Goal: Task Accomplishment & Management: Use online tool/utility

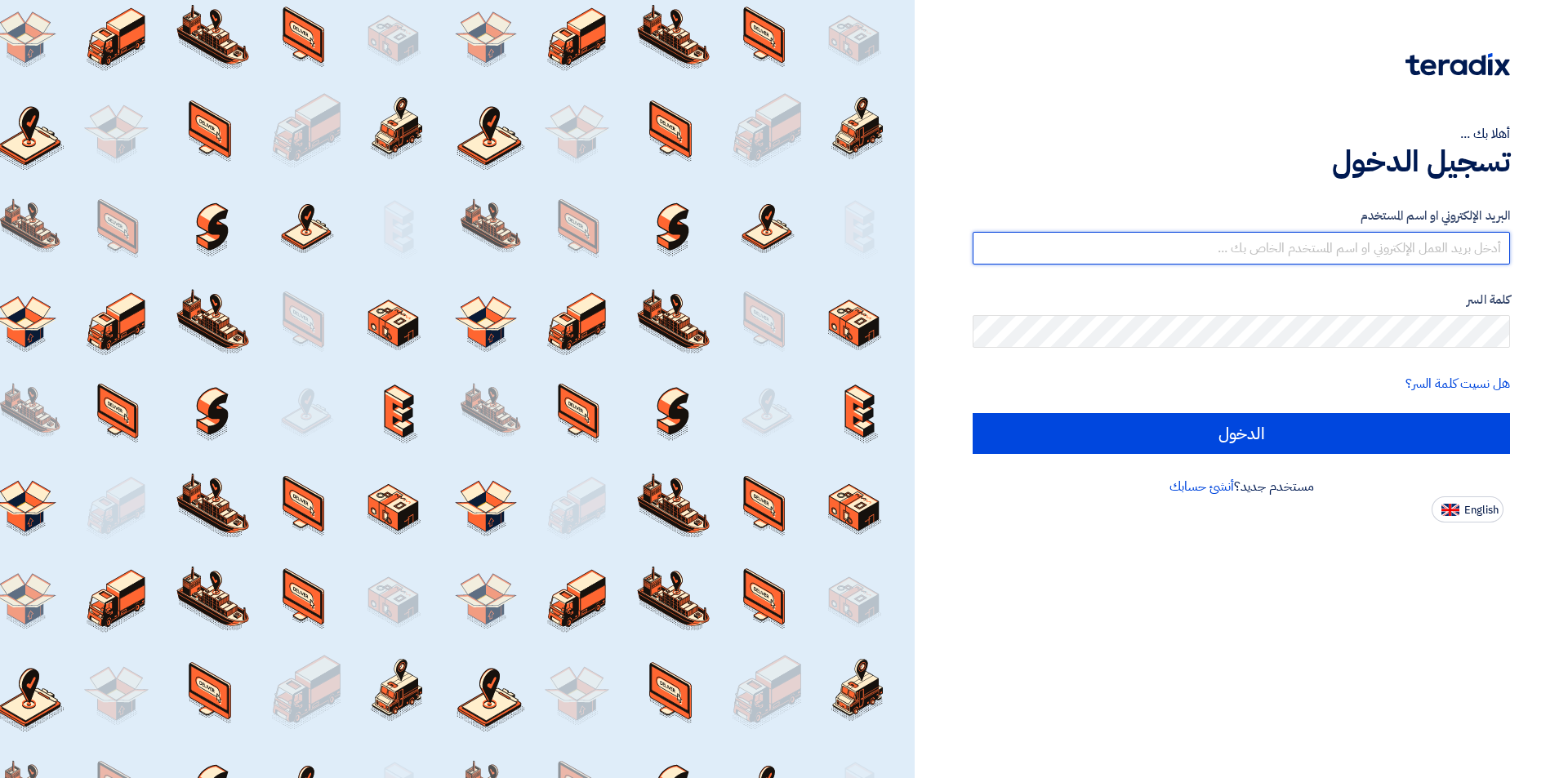
click at [1264, 251] on input "text" at bounding box center [1241, 248] width 537 height 32
type input "[EMAIL_ADDRESS][DOMAIN_NAME]"
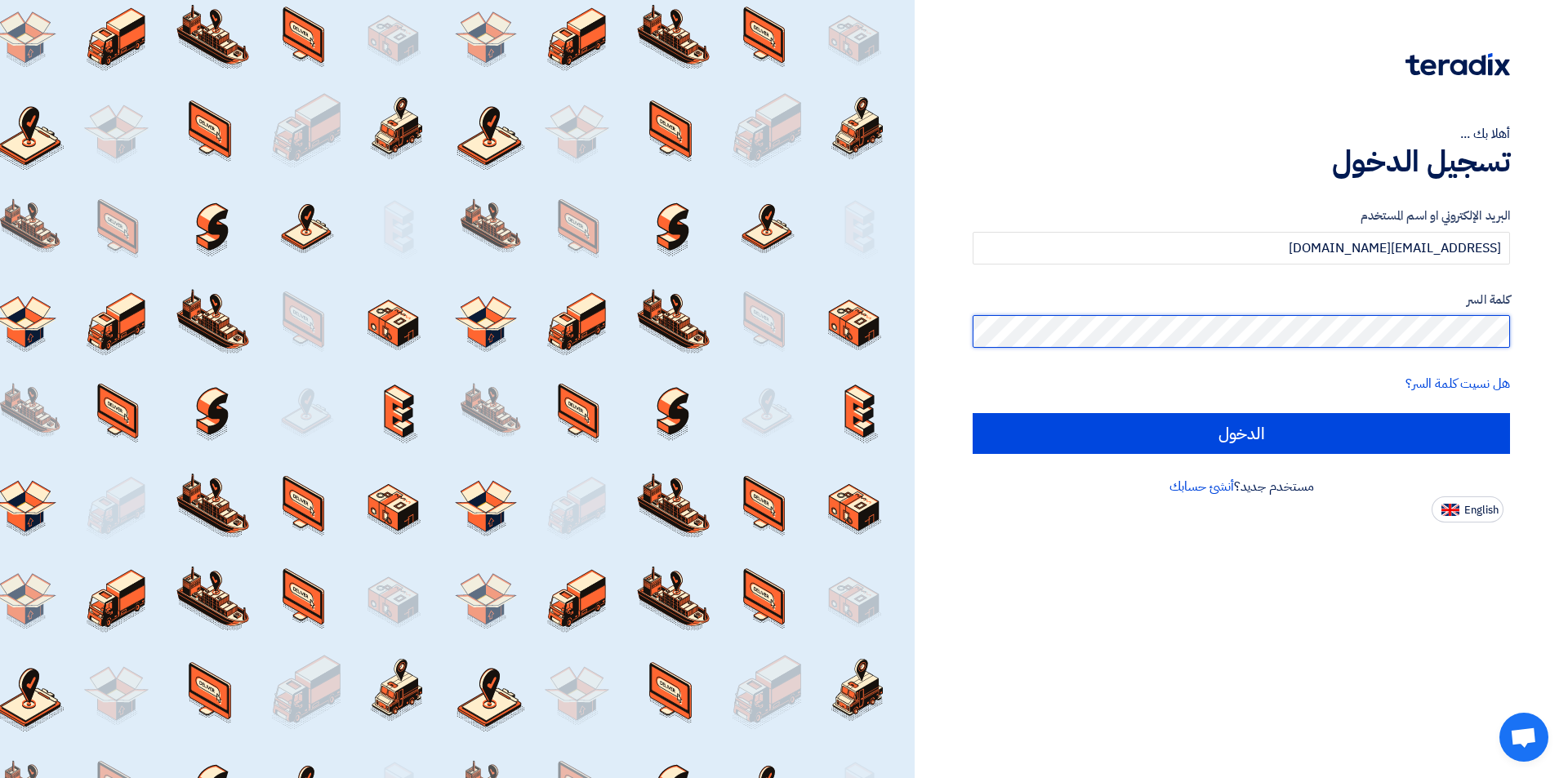
click at [972, 412] on input "الدخول" at bounding box center [1241, 433] width 537 height 41
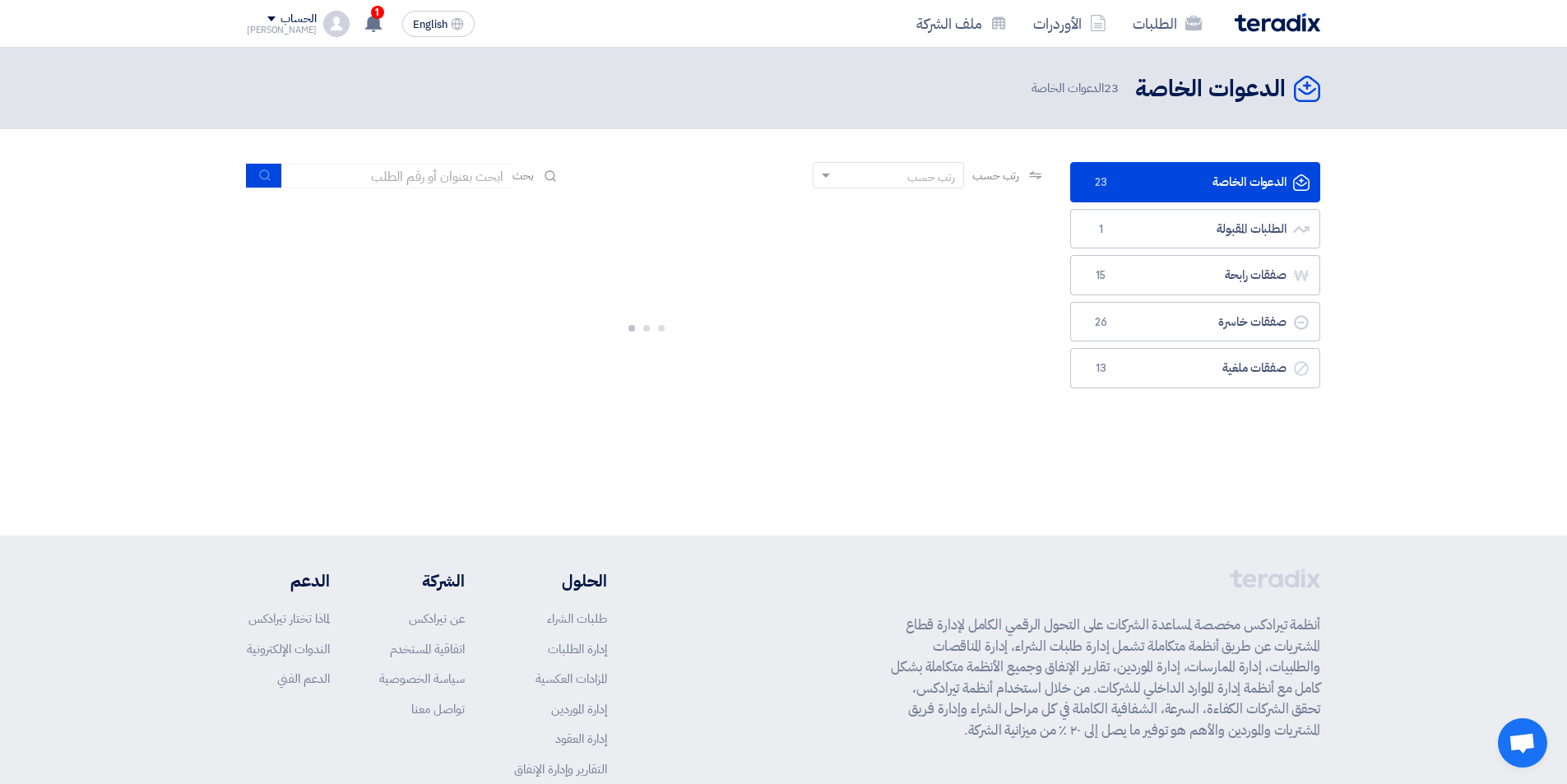
drag, startPoint x: 1324, startPoint y: 475, endPoint x: 1359, endPoint y: 451, distance: 42.4
click at [1325, 474] on section "الدعوات الخاصة الدعوات الخاصة 23 الطلبات المقبولة الطلبات المقبولة 1 صفقات رابح…" at bounding box center [784, 305] width 1567 height 352
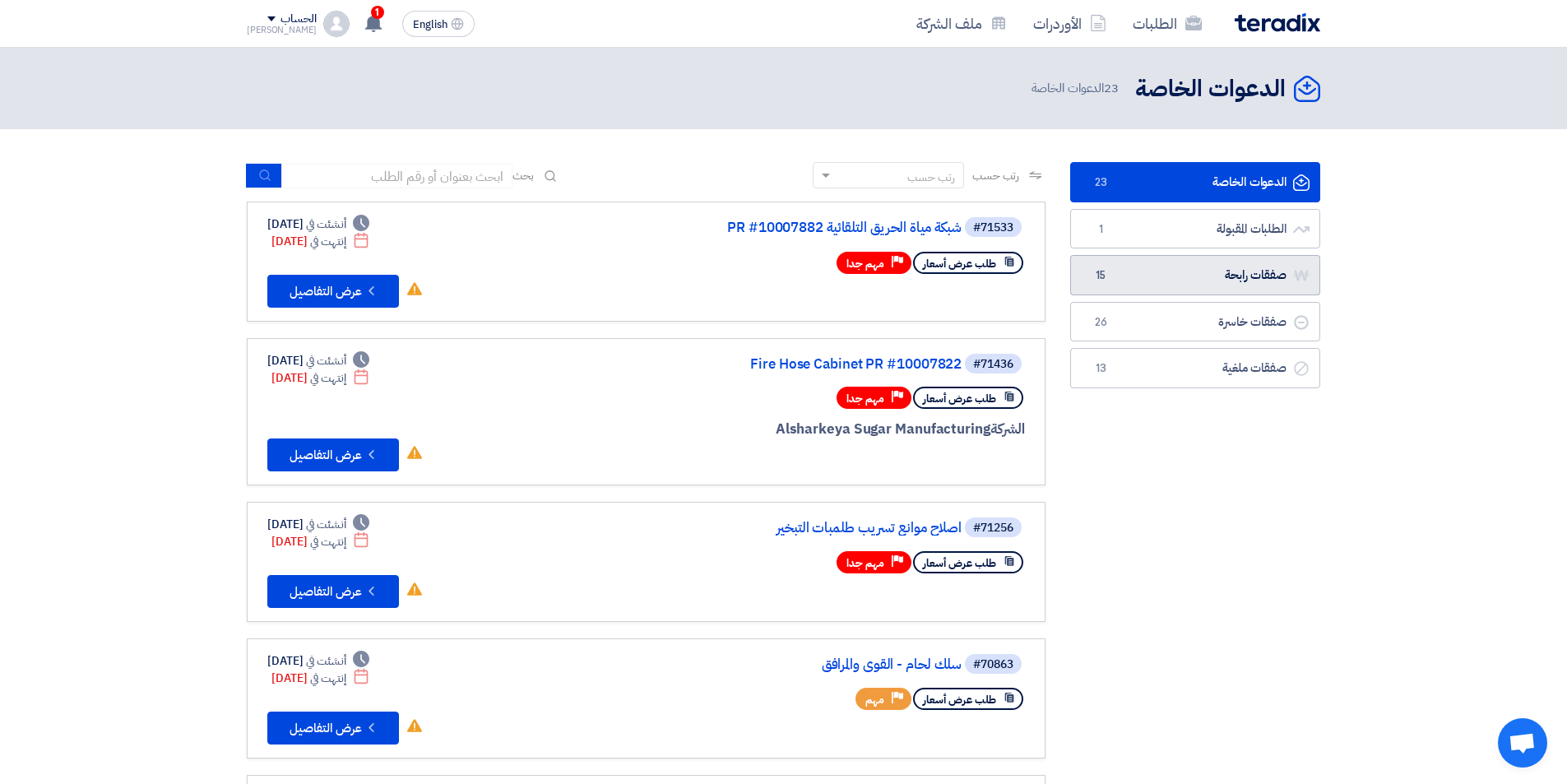
click at [1219, 280] on link "صفقات رابحة صفقات رابحة 15" at bounding box center [1195, 275] width 250 height 40
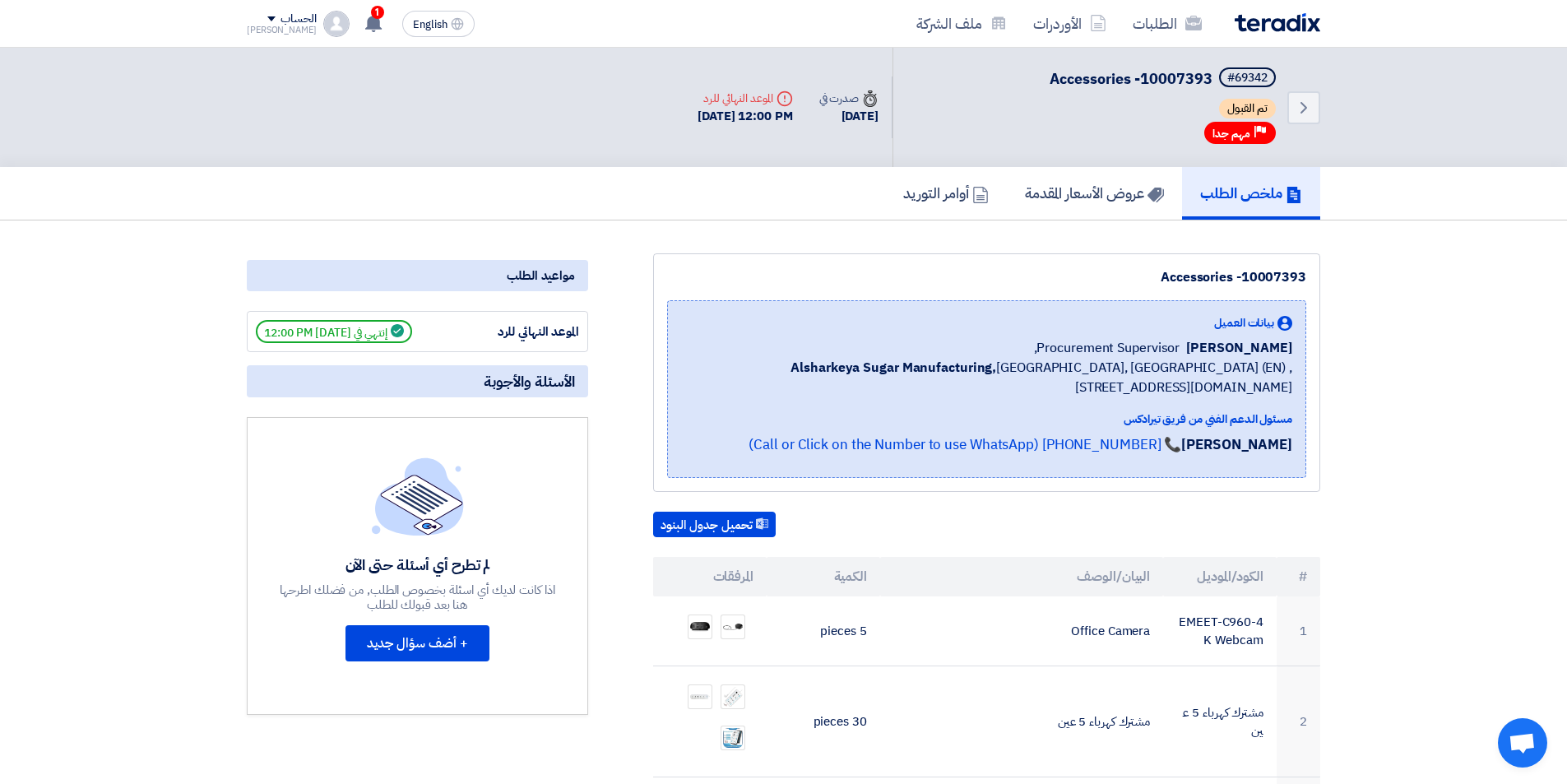
click at [870, 201] on div "ملخص الطلب عروض الأسعار المقدمة أوامر التوريد" at bounding box center [784, 193] width 1074 height 52
click at [903, 196] on h5 "أوامر التوريد" at bounding box center [945, 193] width 85 height 19
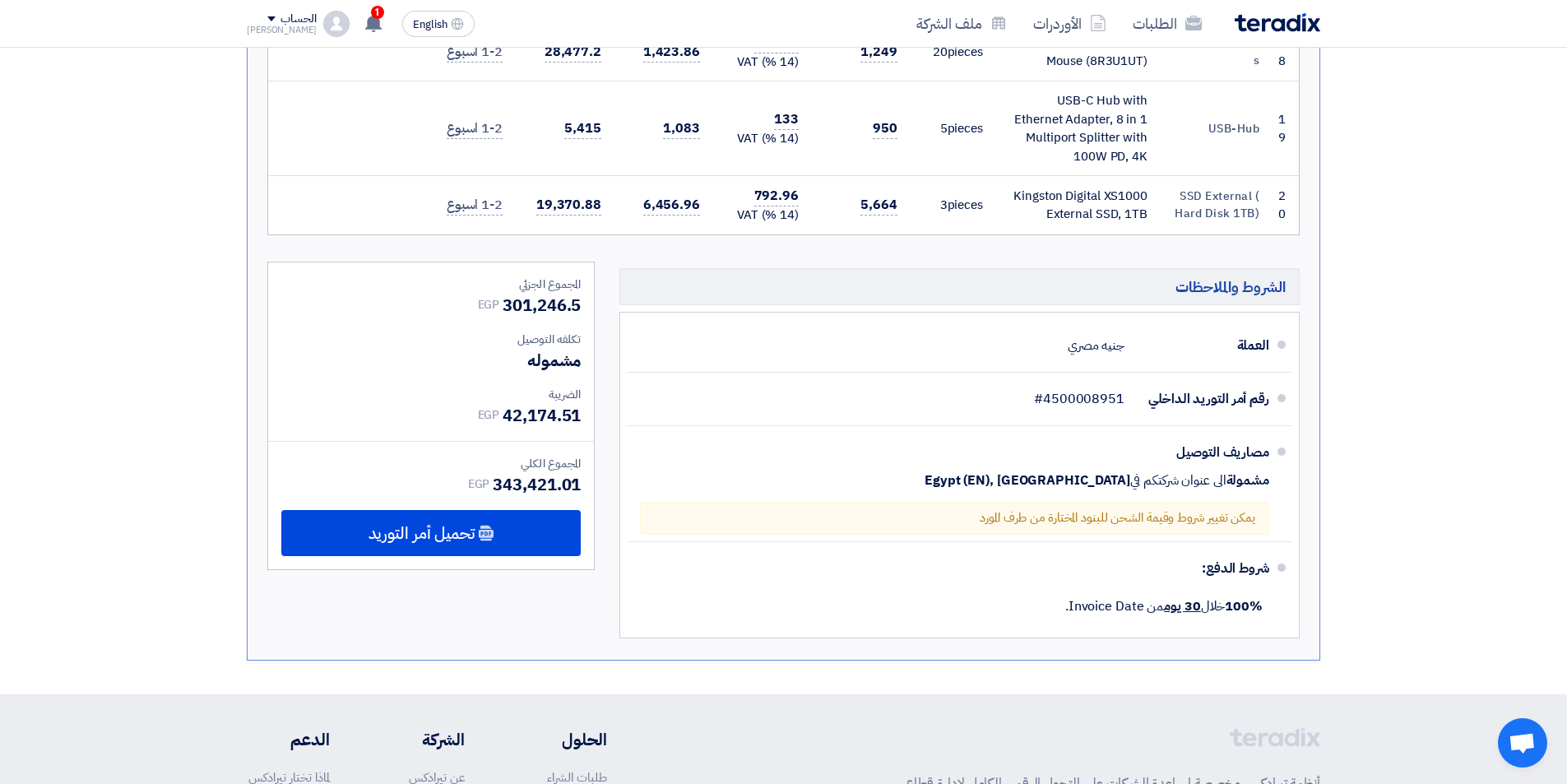
scroll to position [1645, 0]
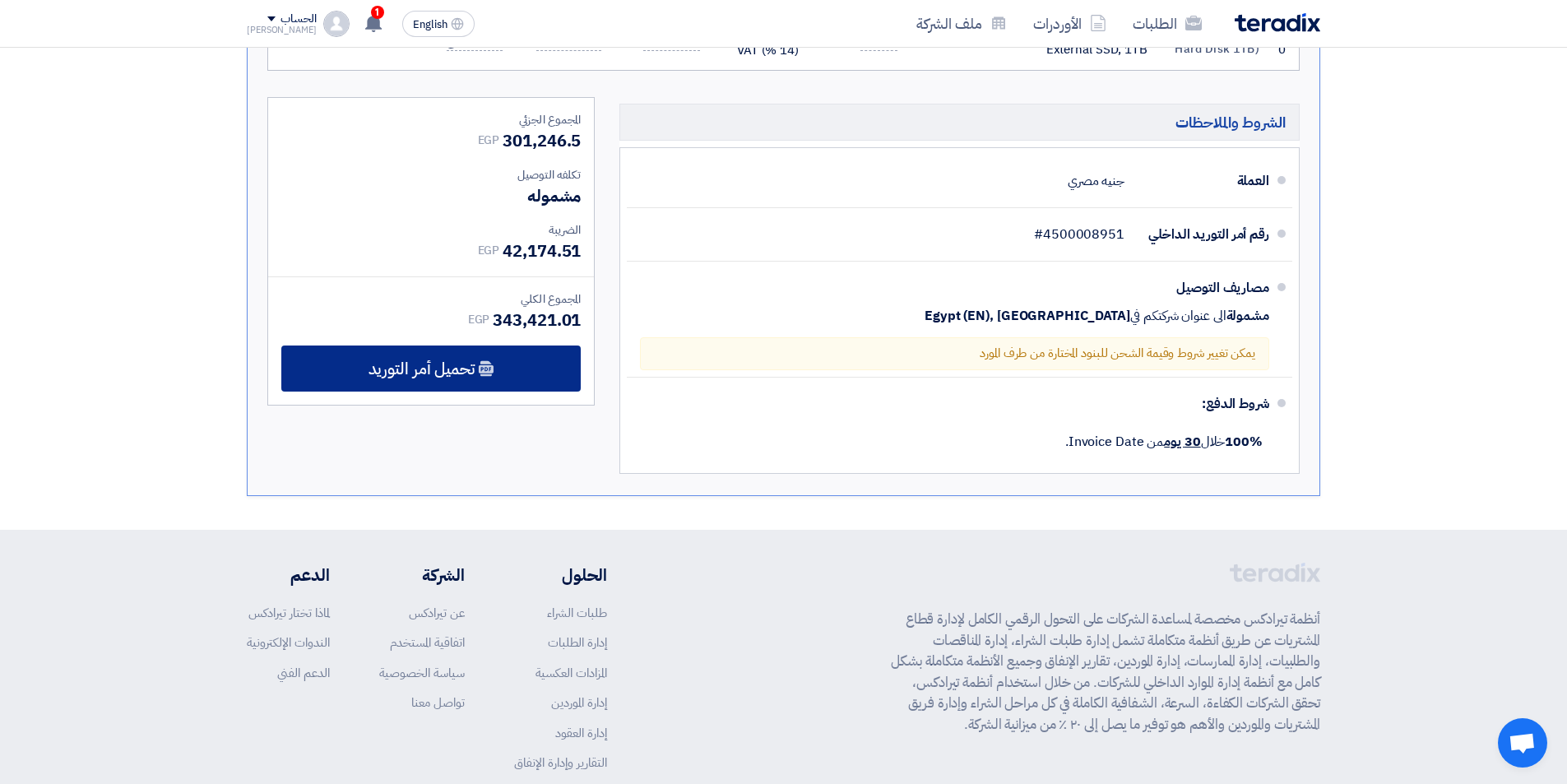
click at [494, 384] on div "تحميل أمر التوريد" at bounding box center [431, 368] width 300 height 46
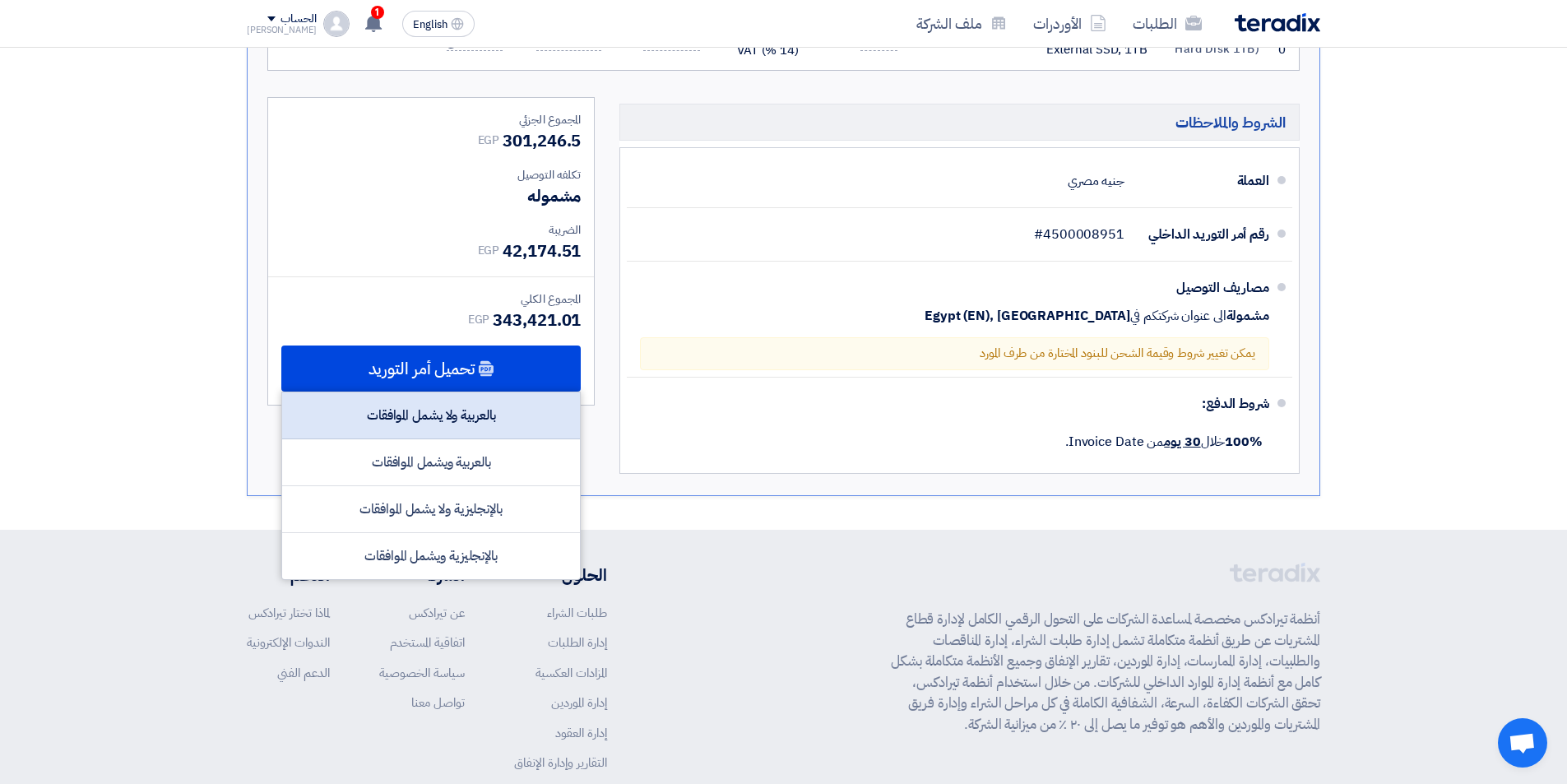
click at [459, 411] on div "بالعربية ولا يشمل الموافقات" at bounding box center [431, 416] width 298 height 46
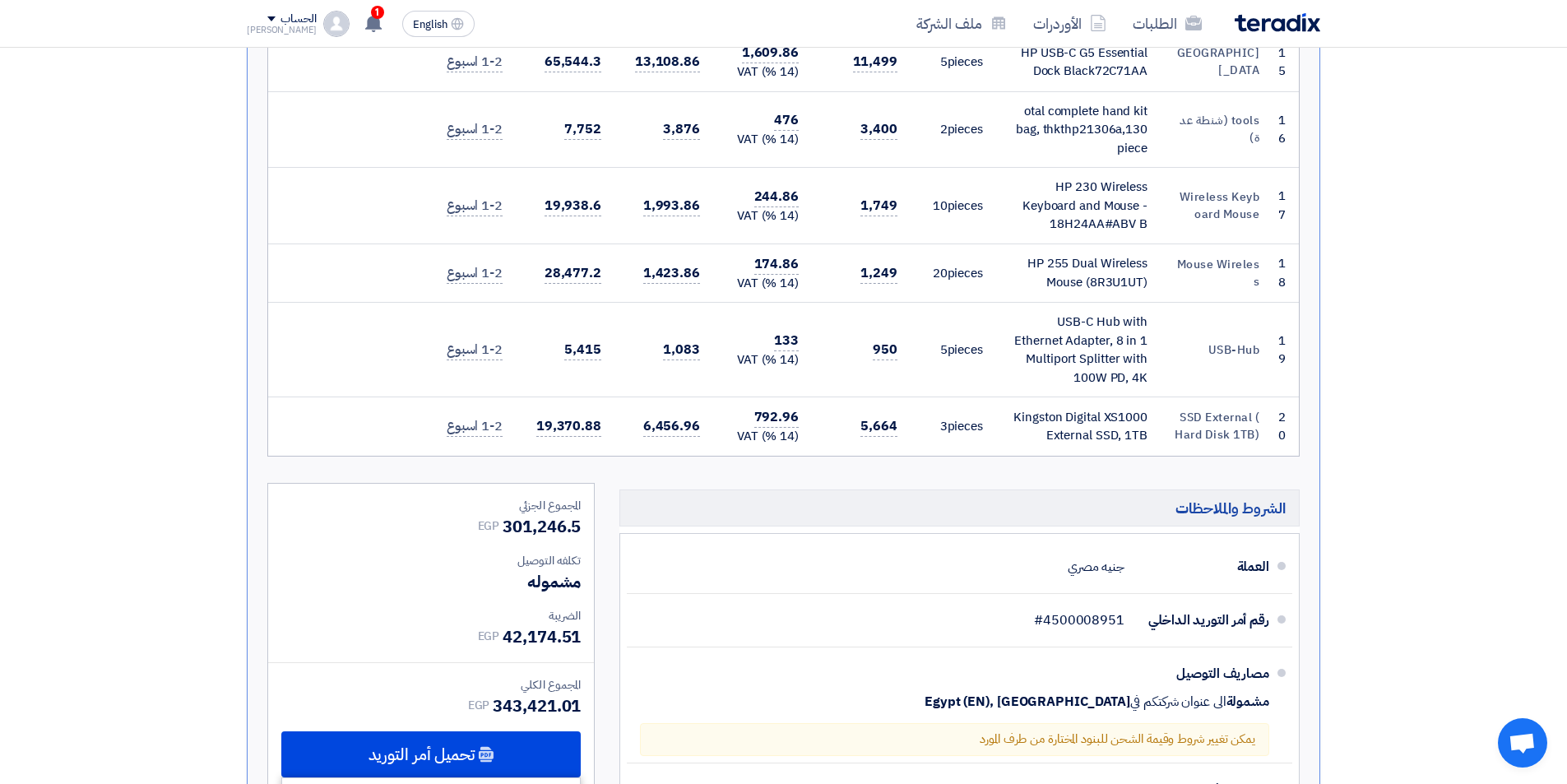
scroll to position [987, 0]
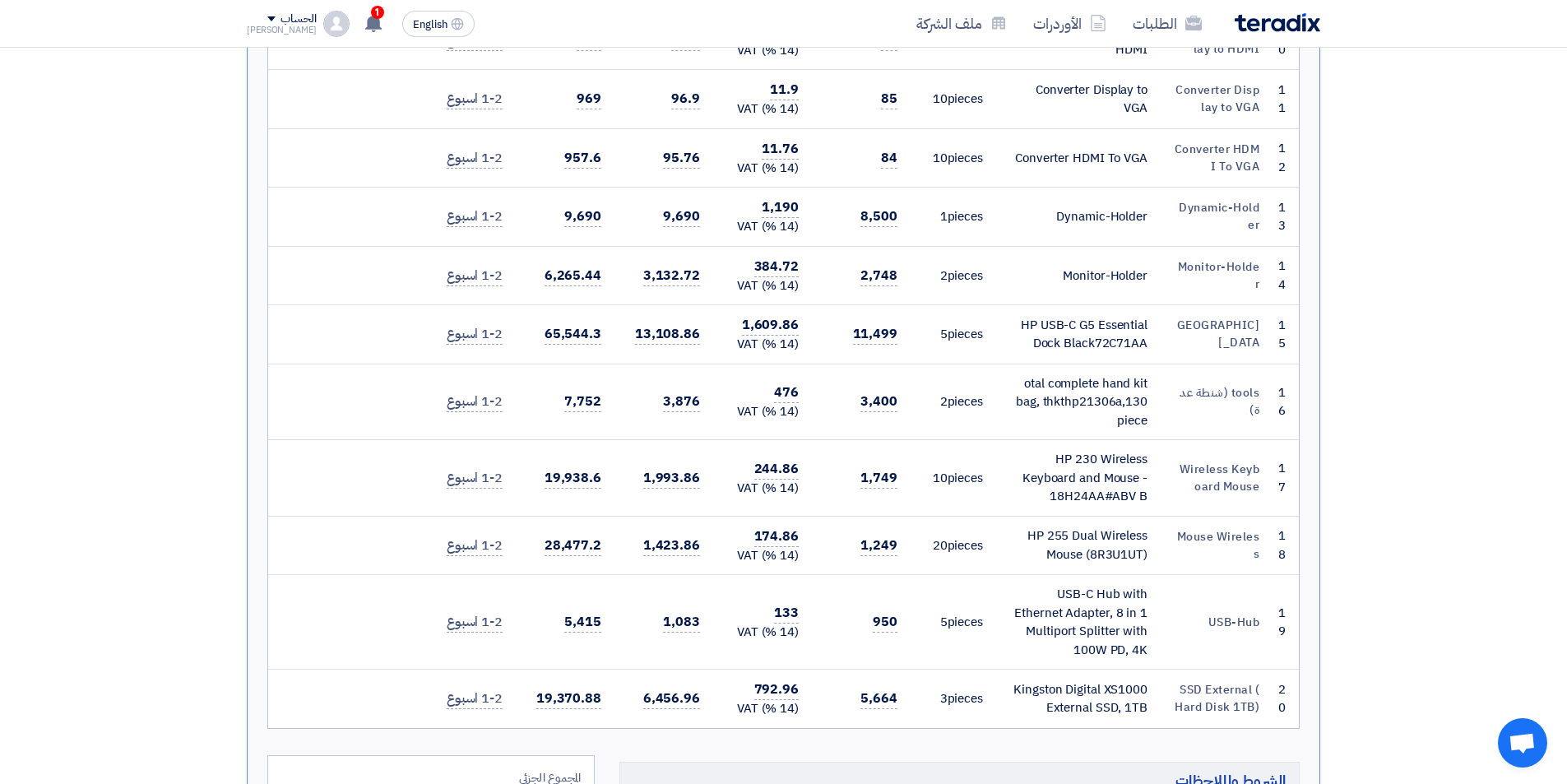
click at [255, 15] on div "الحساب" at bounding box center [282, 19] width 70 height 14
click at [332, 186] on li "خروج" at bounding box center [333, 193] width 171 height 32
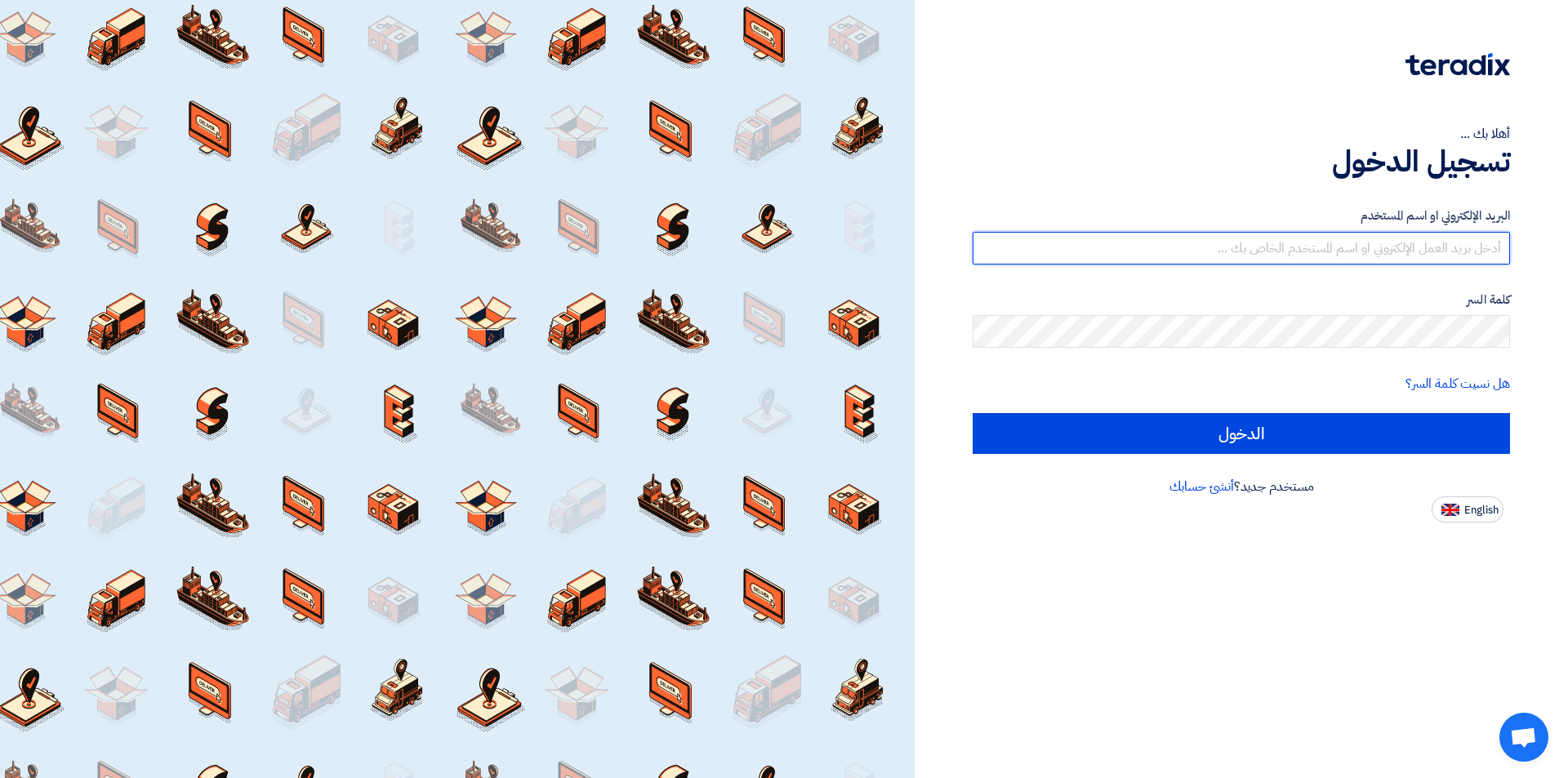
click at [1138, 238] on input "text" at bounding box center [1241, 248] width 537 height 32
click at [1452, 246] on input "alhandsia.sells" at bounding box center [1241, 248] width 537 height 32
click at [1482, 245] on input "alhandasia.sells" at bounding box center [1241, 248] width 537 height 32
type input "[EMAIL_ADDRESS][DOMAIN_NAME]"
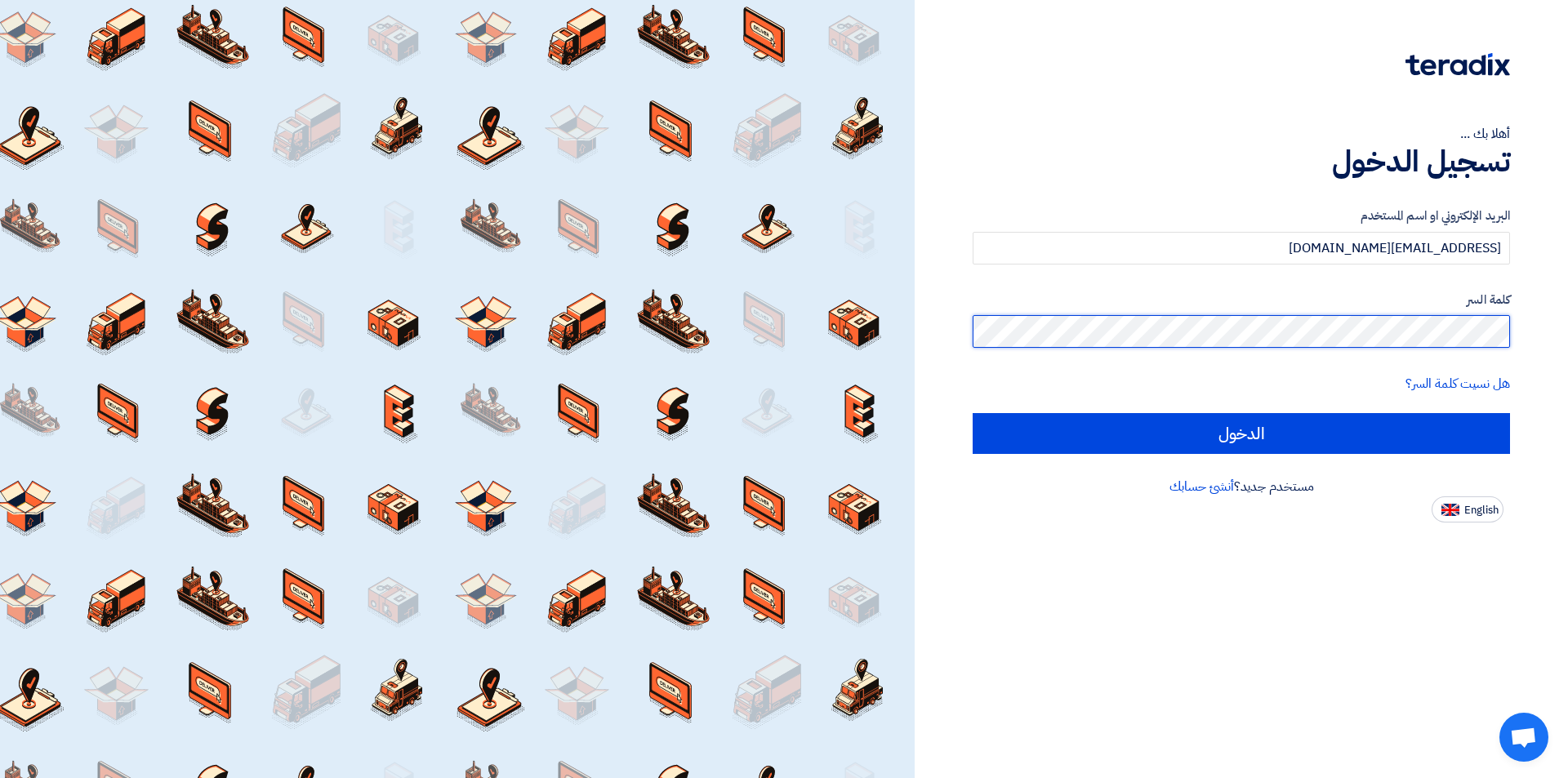
click at [972, 412] on input "الدخول" at bounding box center [1241, 433] width 537 height 41
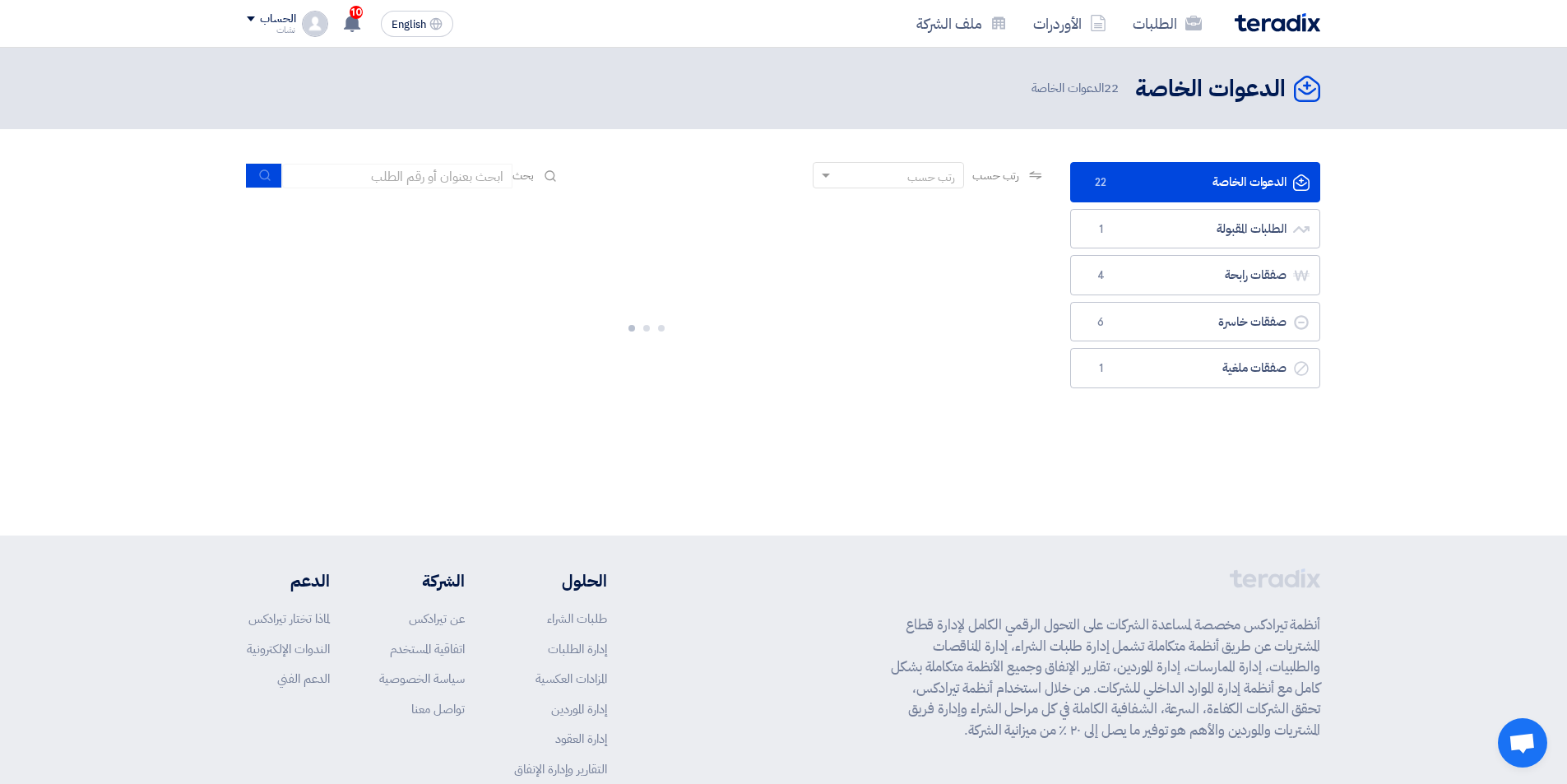
click at [0, 283] on section "الدعوات الخاصة الدعوات الخاصة 22 الطلبات المقبولة الطلبات المقبولة 1 صفقات رابح…" at bounding box center [784, 305] width 1567 height 352
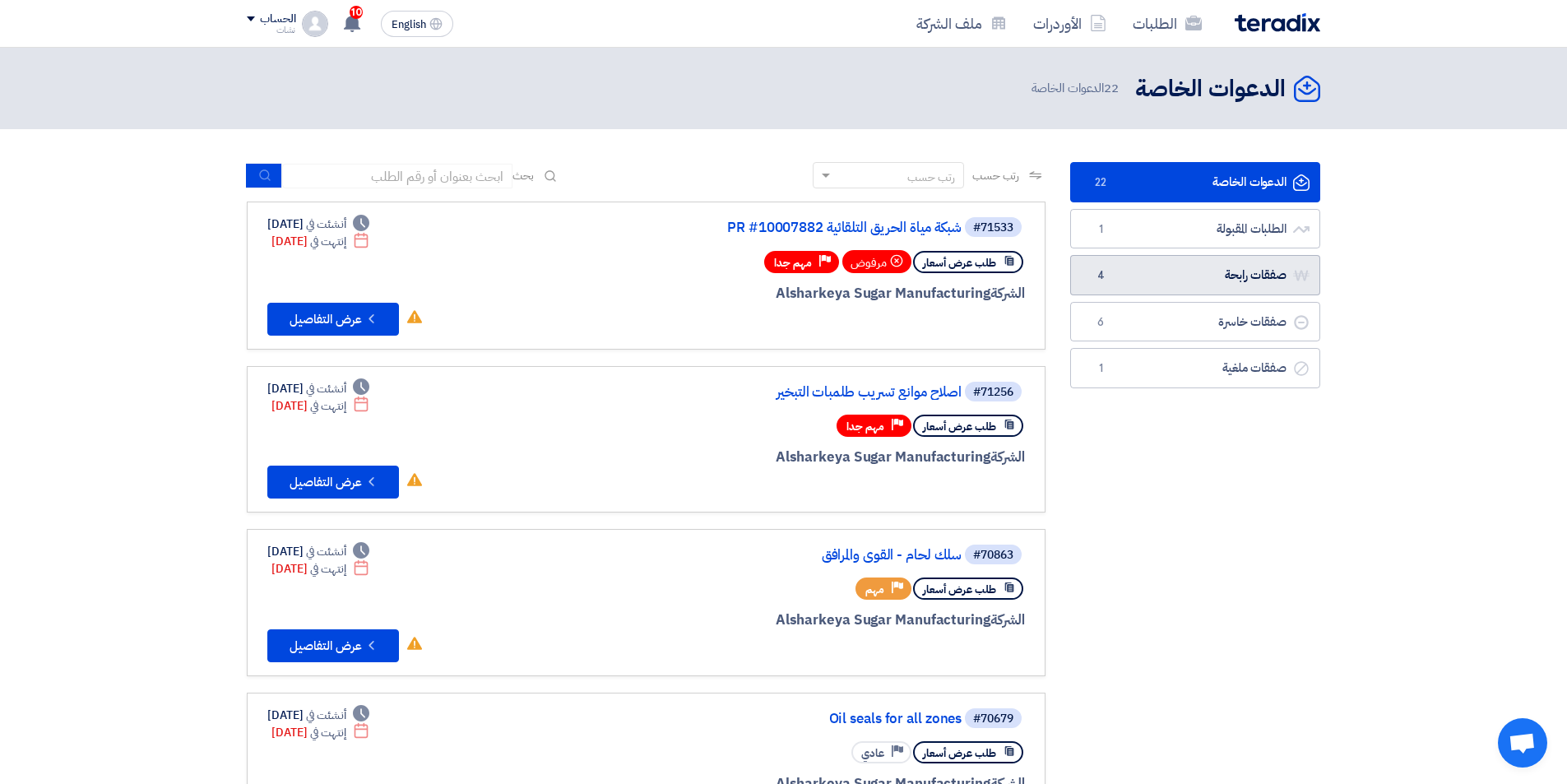
click at [1208, 275] on link "صفقات رابحة صفقات رابحة 4" at bounding box center [1195, 275] width 250 height 40
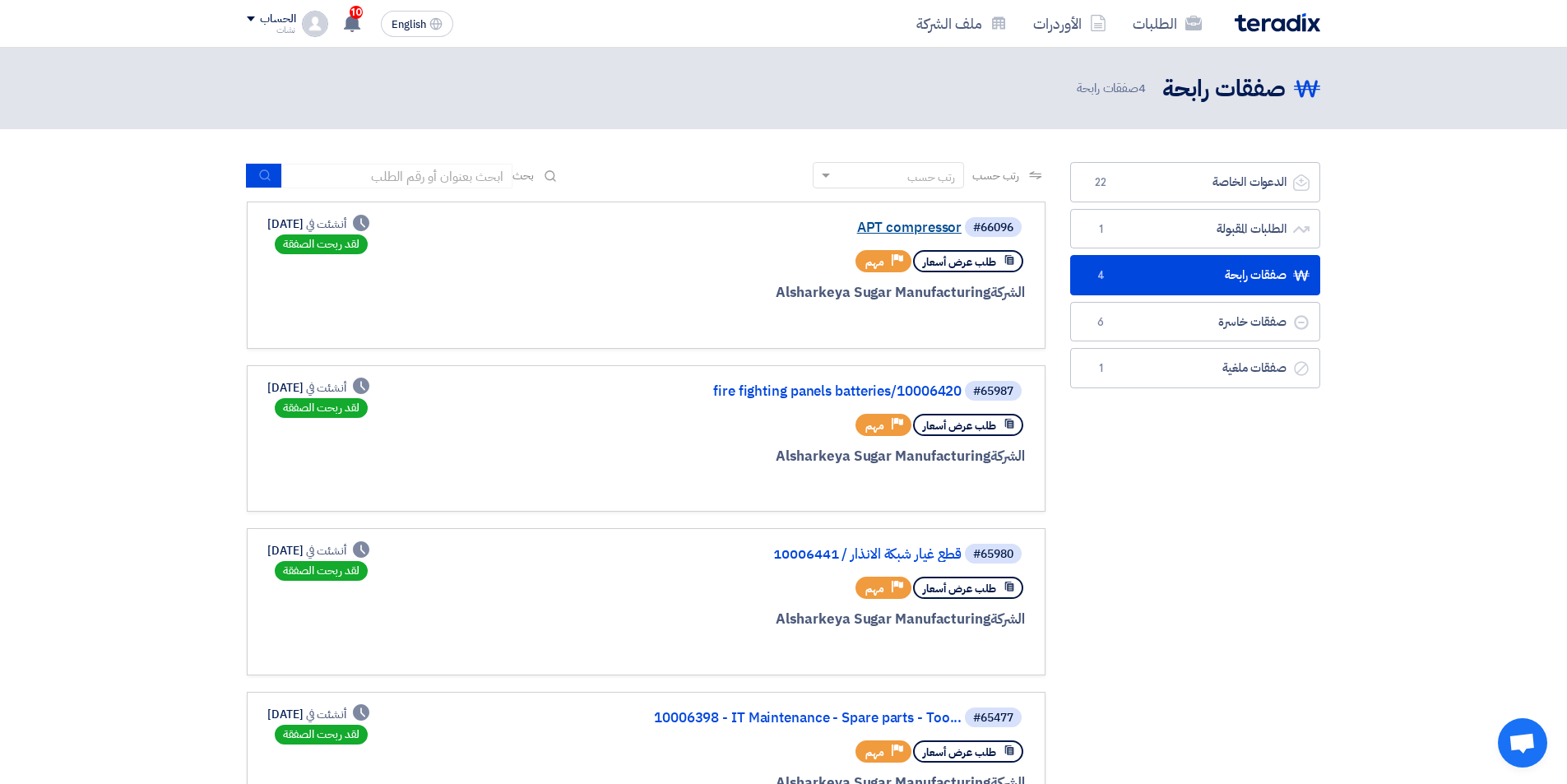
click at [915, 221] on link "APT compressor" at bounding box center [797, 227] width 329 height 15
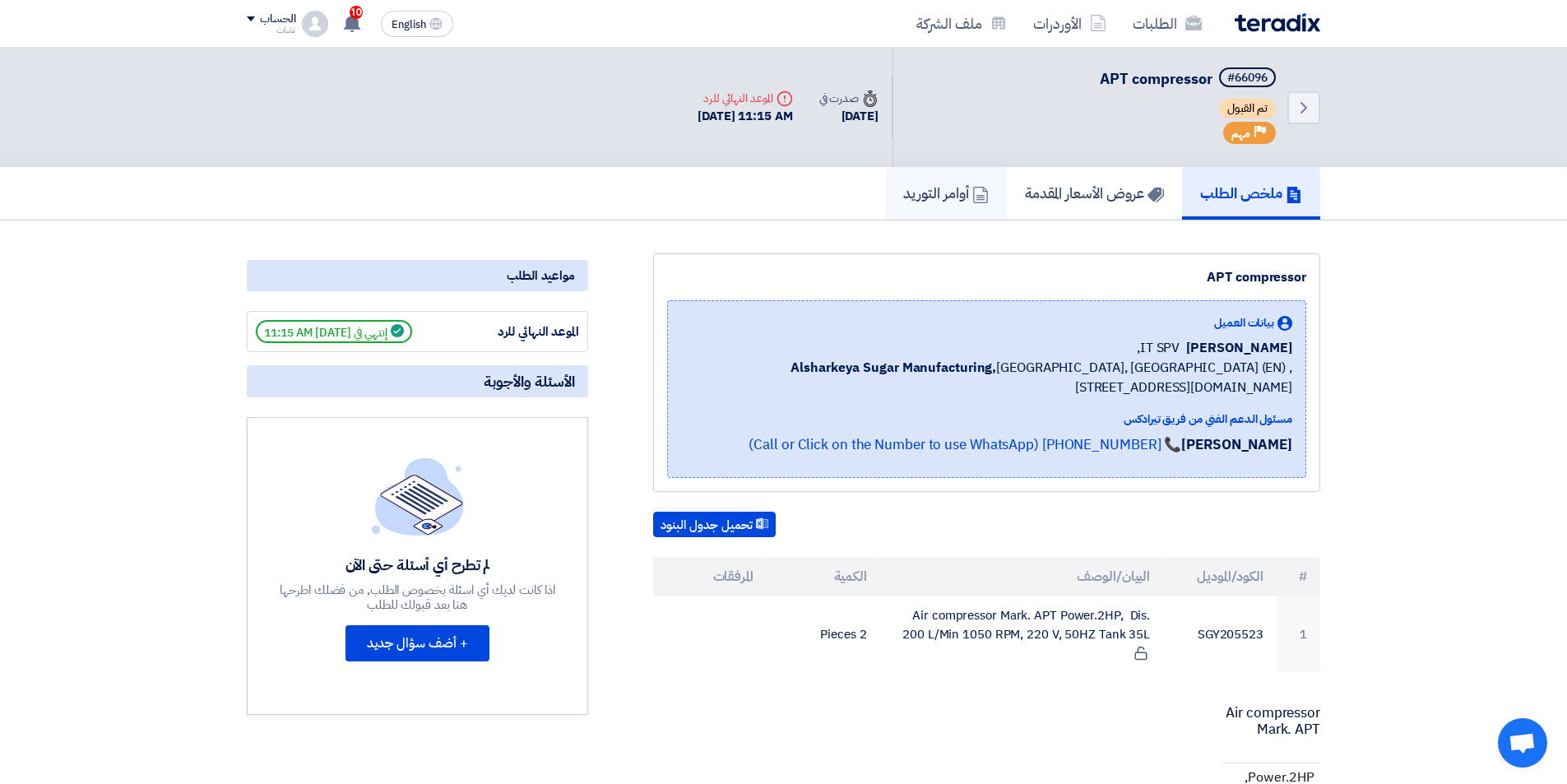
click at [935, 188] on h5 "أوامر التوريد" at bounding box center [945, 193] width 85 height 19
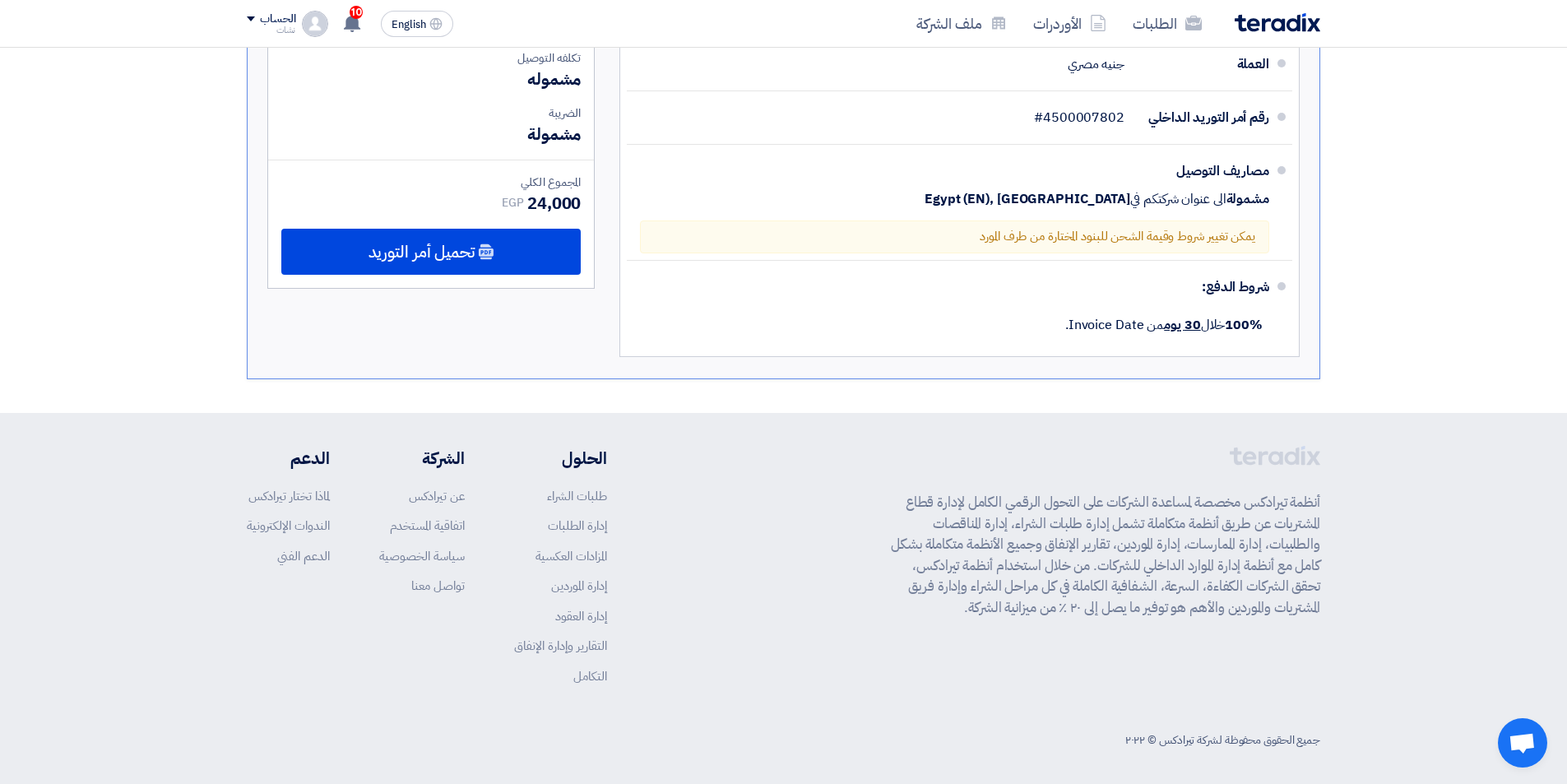
scroll to position [602, 0]
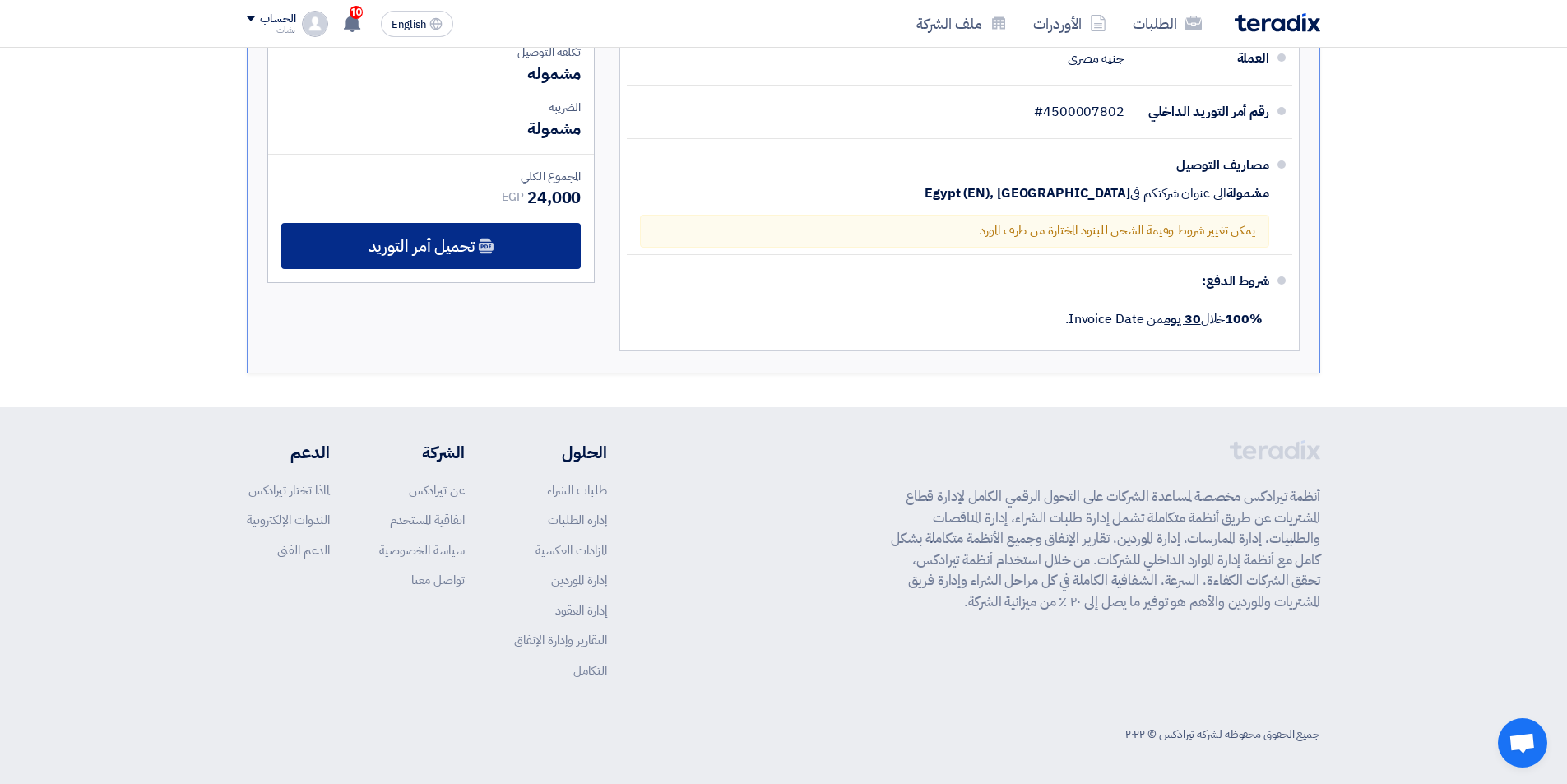
click at [434, 261] on div "تحميل أمر التوريد" at bounding box center [431, 246] width 300 height 46
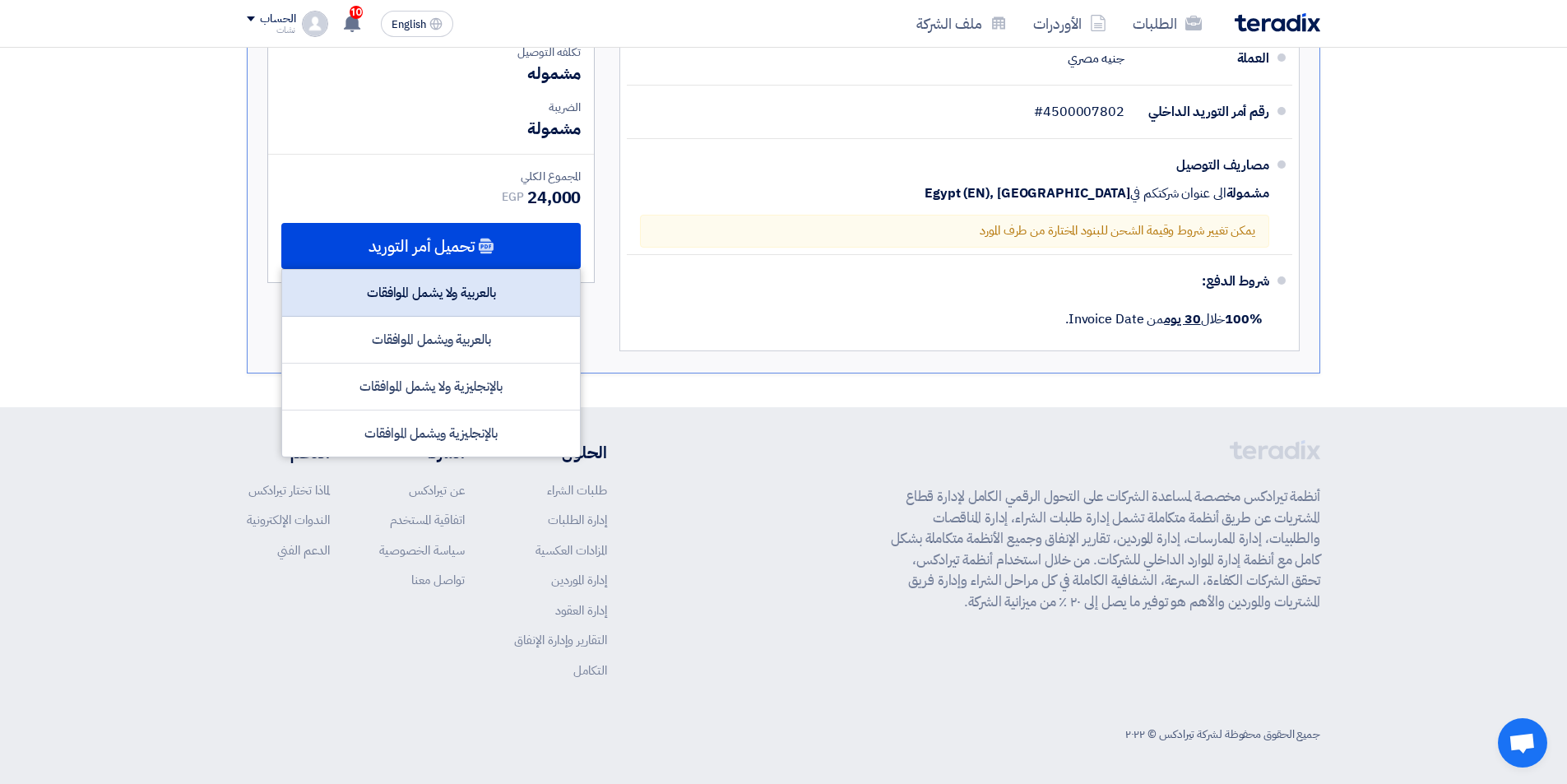
click at [443, 293] on div "بالعربية ولا يشمل الموافقات" at bounding box center [431, 293] width 298 height 46
